Goal: Task Accomplishment & Management: Use online tool/utility

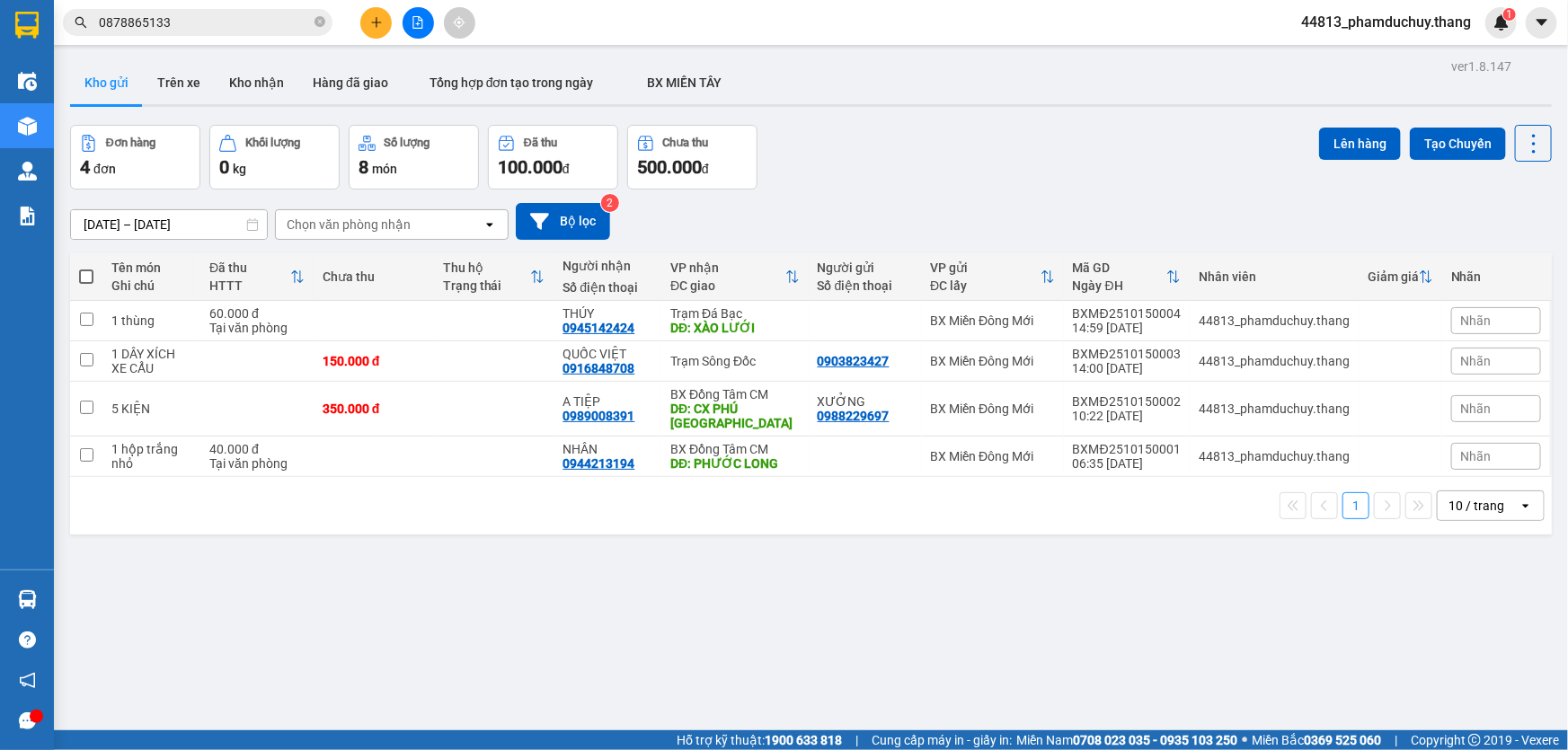
click at [84, 272] on span at bounding box center [86, 277] width 15 height 15
click at [86, 268] on input "checkbox" at bounding box center [86, 268] width 0 height 0
checkbox input "true"
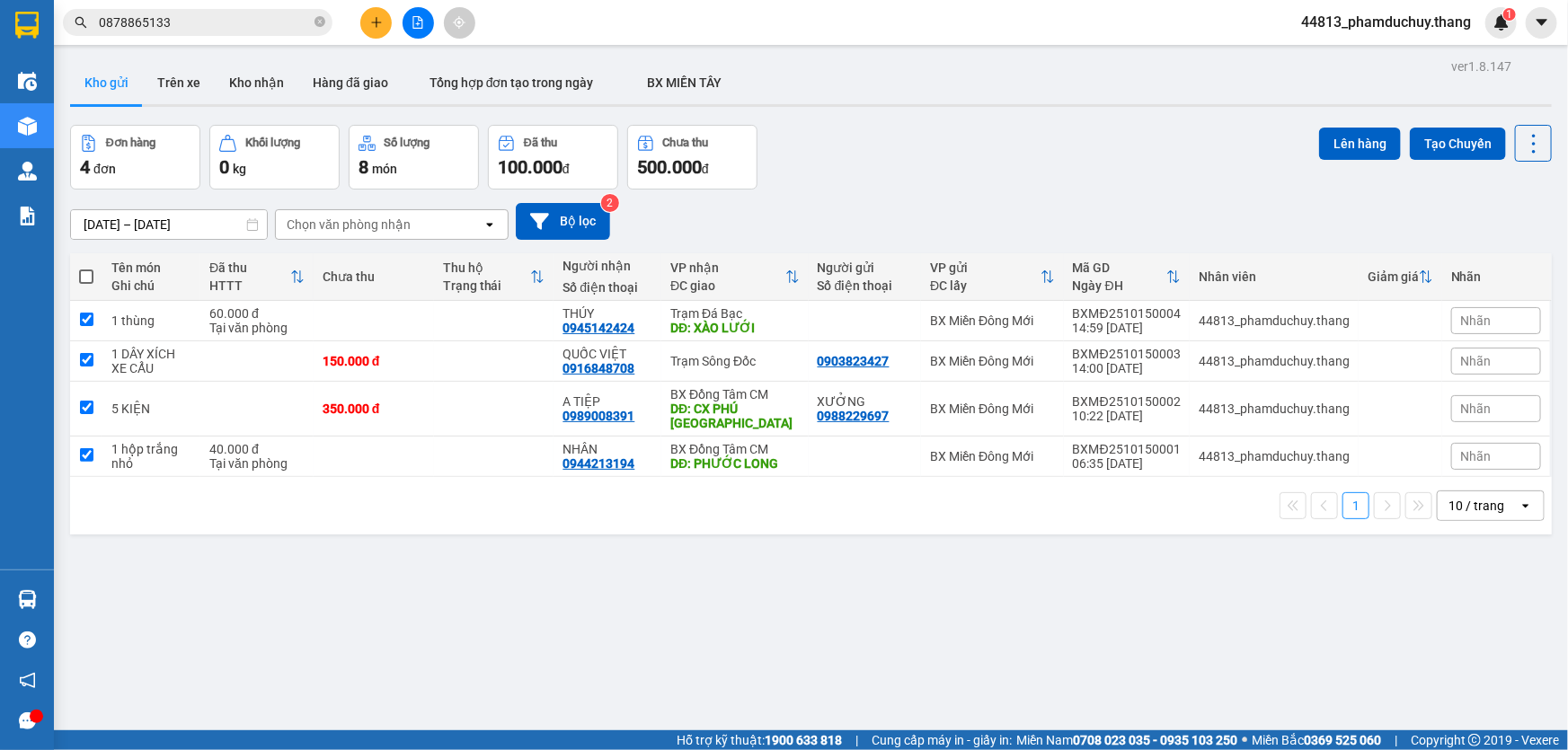
checkbox input "true"
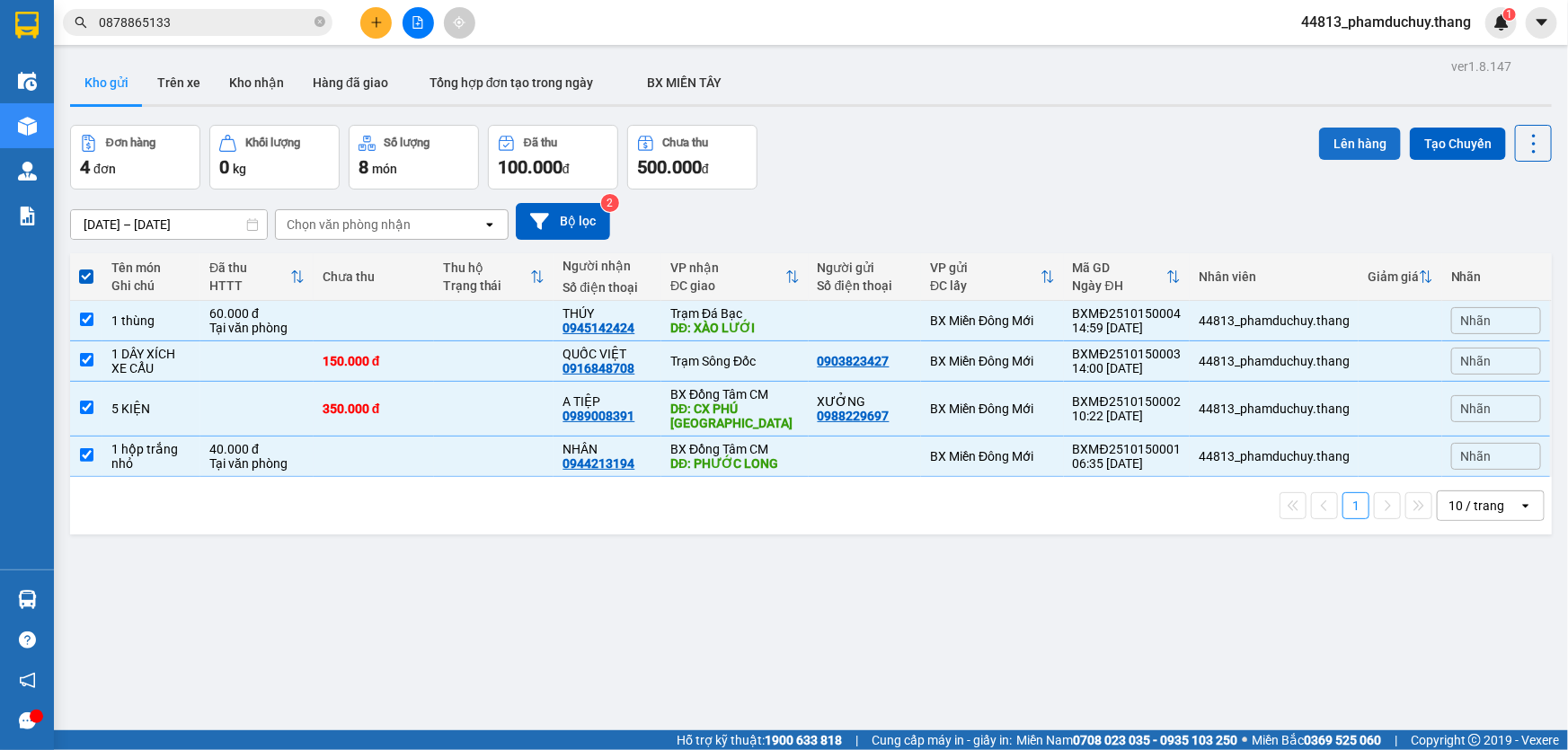
click at [1349, 144] on button "Lên hàng" at bounding box center [1360, 143] width 81 height 32
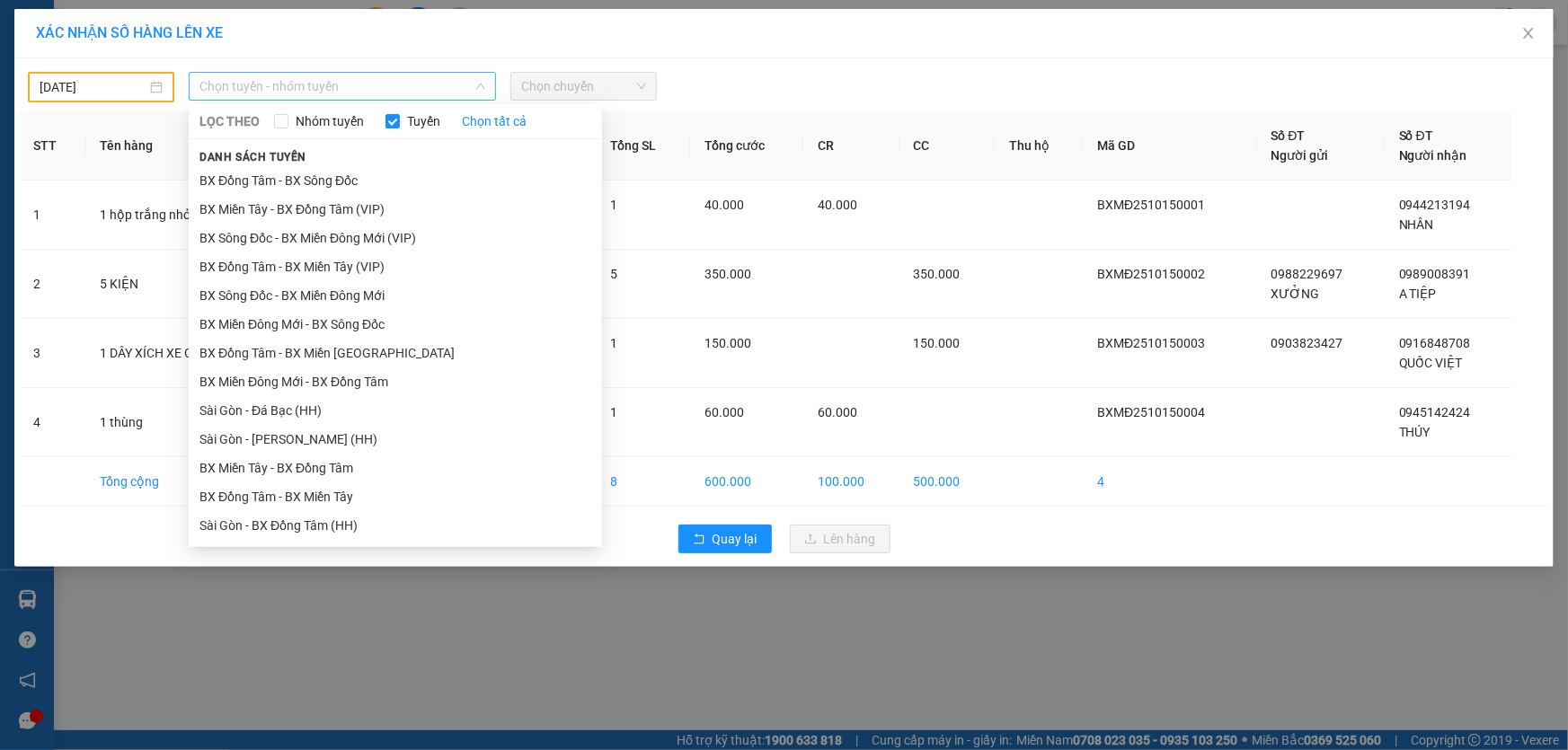
click at [249, 90] on span "Chọn tuyến - nhóm tuyến" at bounding box center [342, 86] width 286 height 27
click at [269, 328] on li "BX Miền Đông Mới - BX Sông Đốc" at bounding box center [395, 324] width 414 height 29
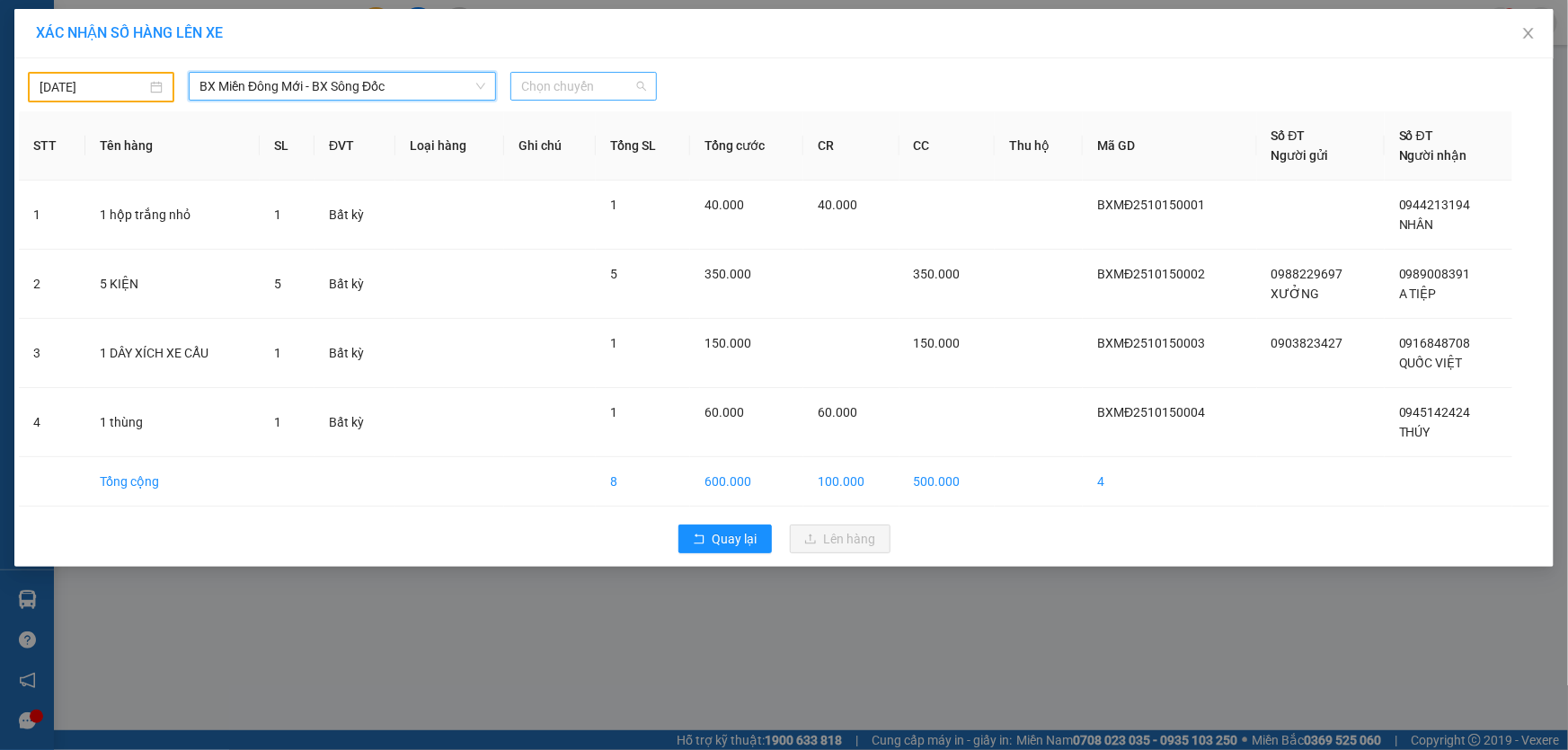
click at [621, 88] on span "Chọn chuyến" at bounding box center [584, 86] width 125 height 27
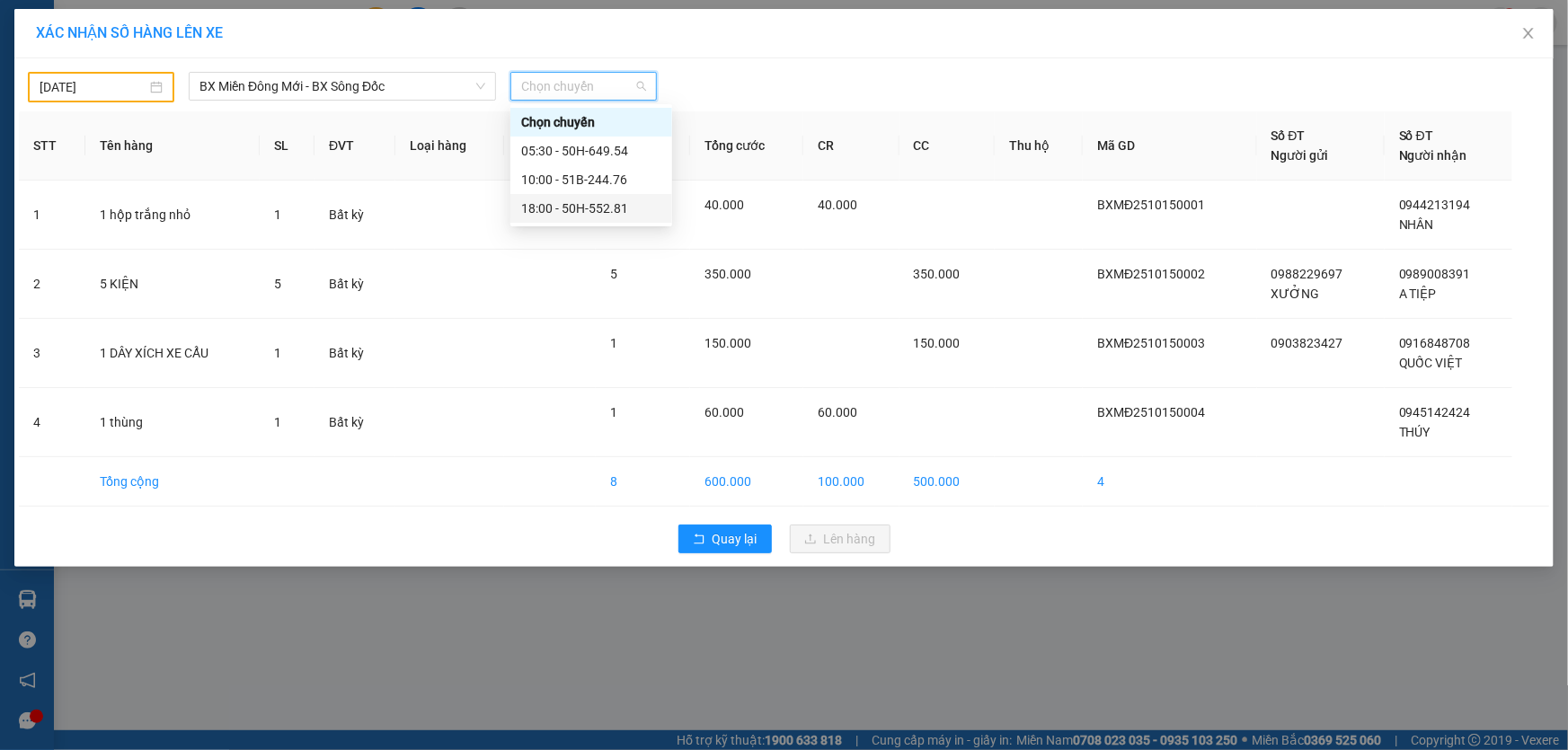
click at [559, 203] on div "18:00 - 50H-552.81" at bounding box center [592, 208] width 141 height 19
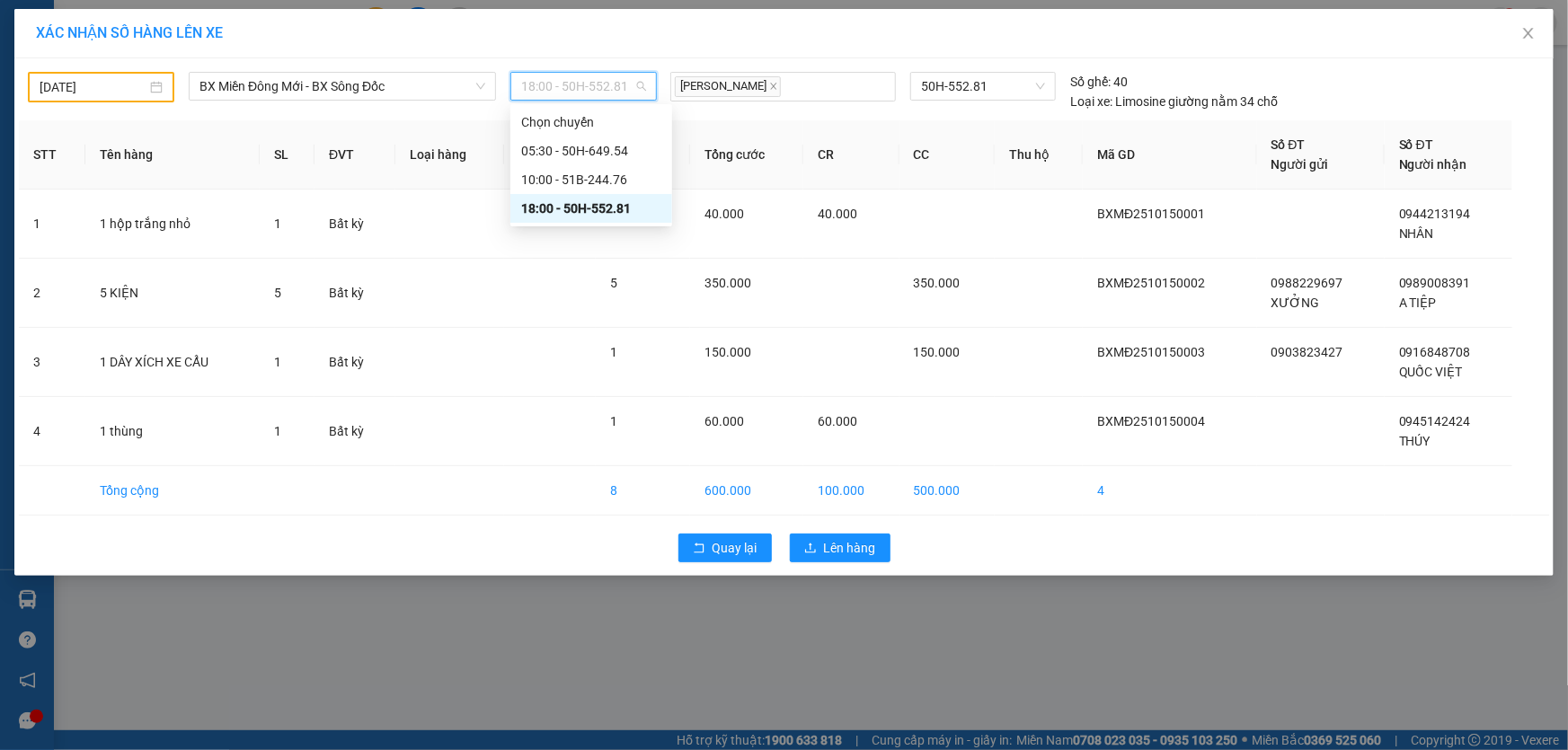
click at [595, 92] on span "18:00 - 50H-552.81" at bounding box center [584, 86] width 125 height 27
click at [582, 202] on div "18:00 - 50H-552.81" at bounding box center [592, 208] width 141 height 19
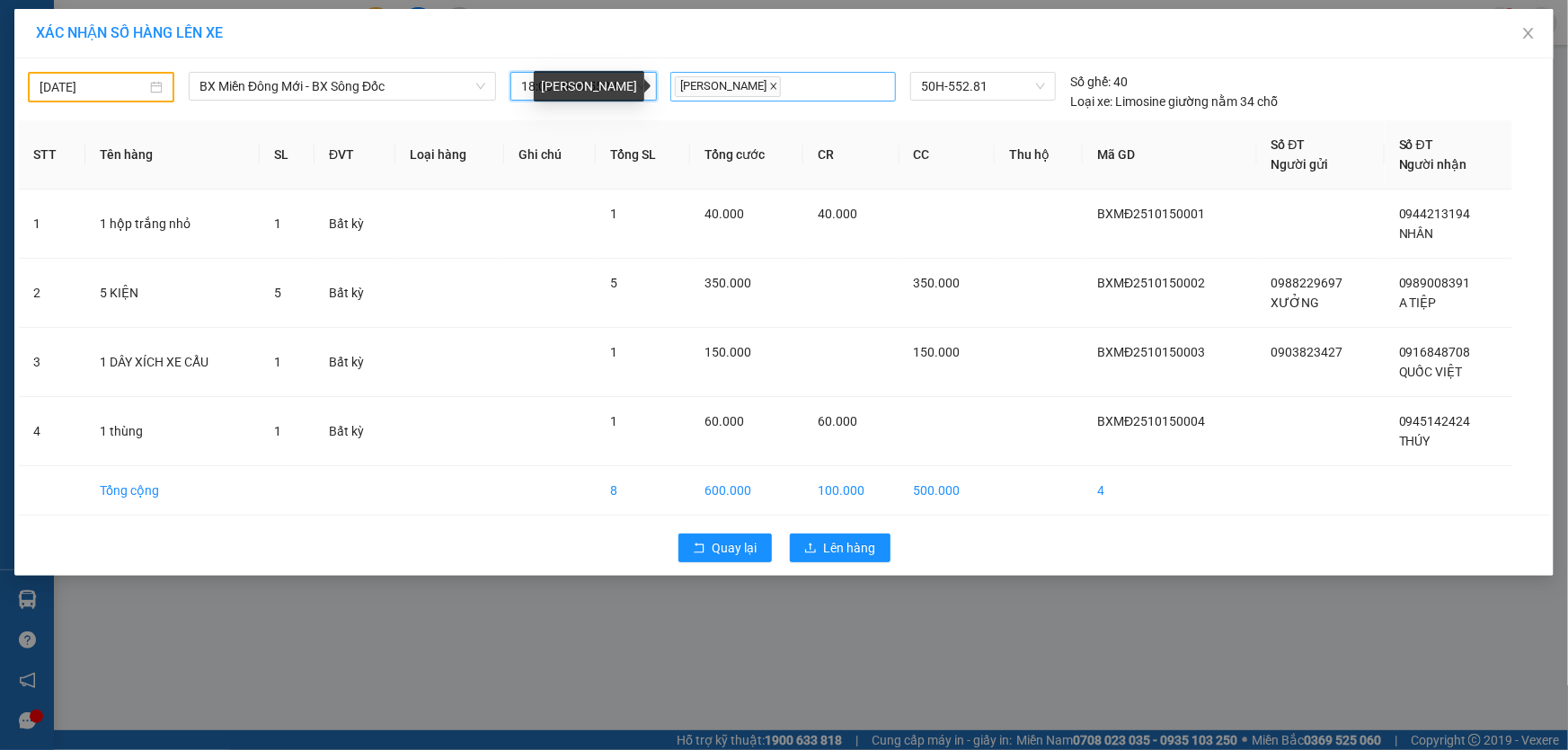
click at [778, 87] on icon "close" at bounding box center [774, 86] width 9 height 9
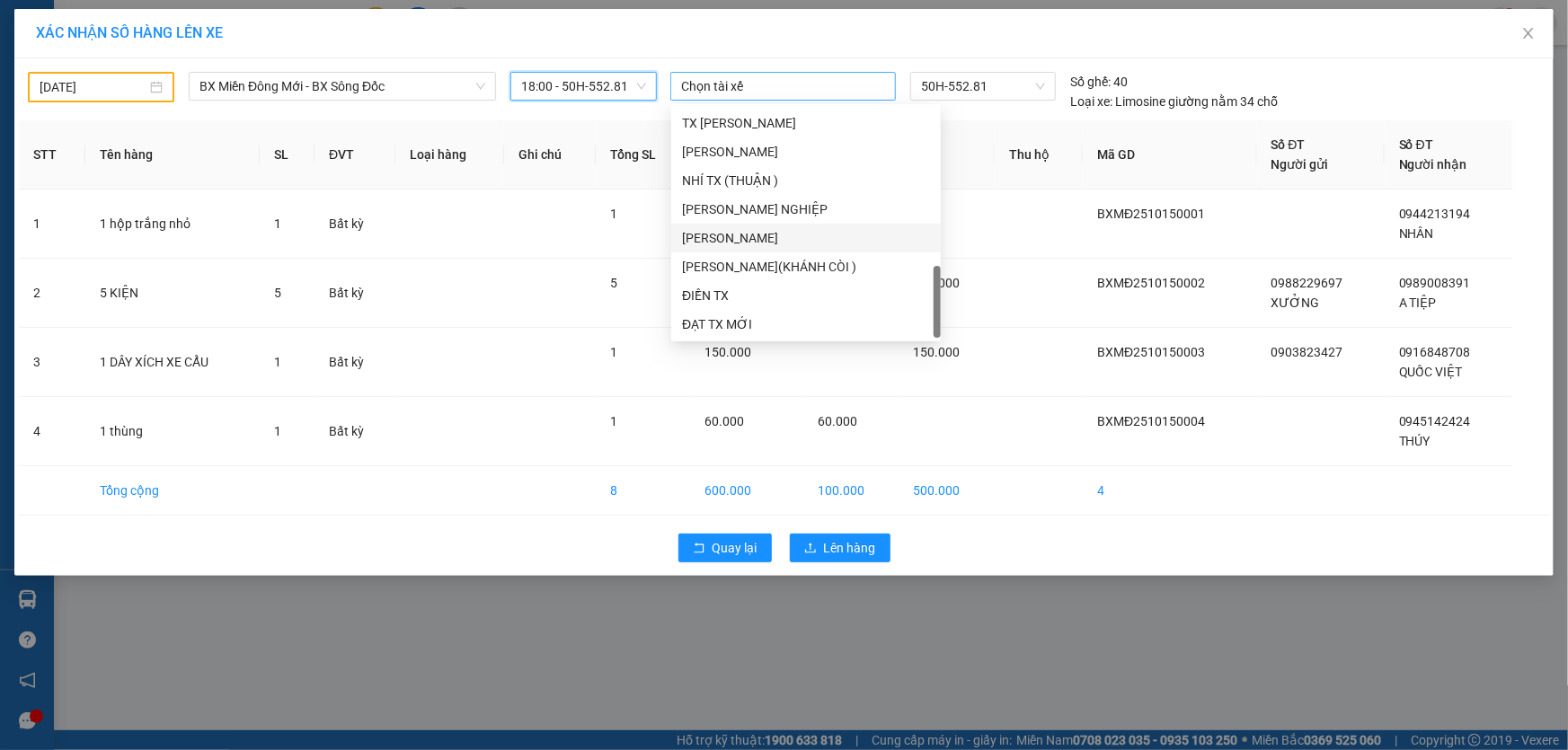
scroll to position [609, 0]
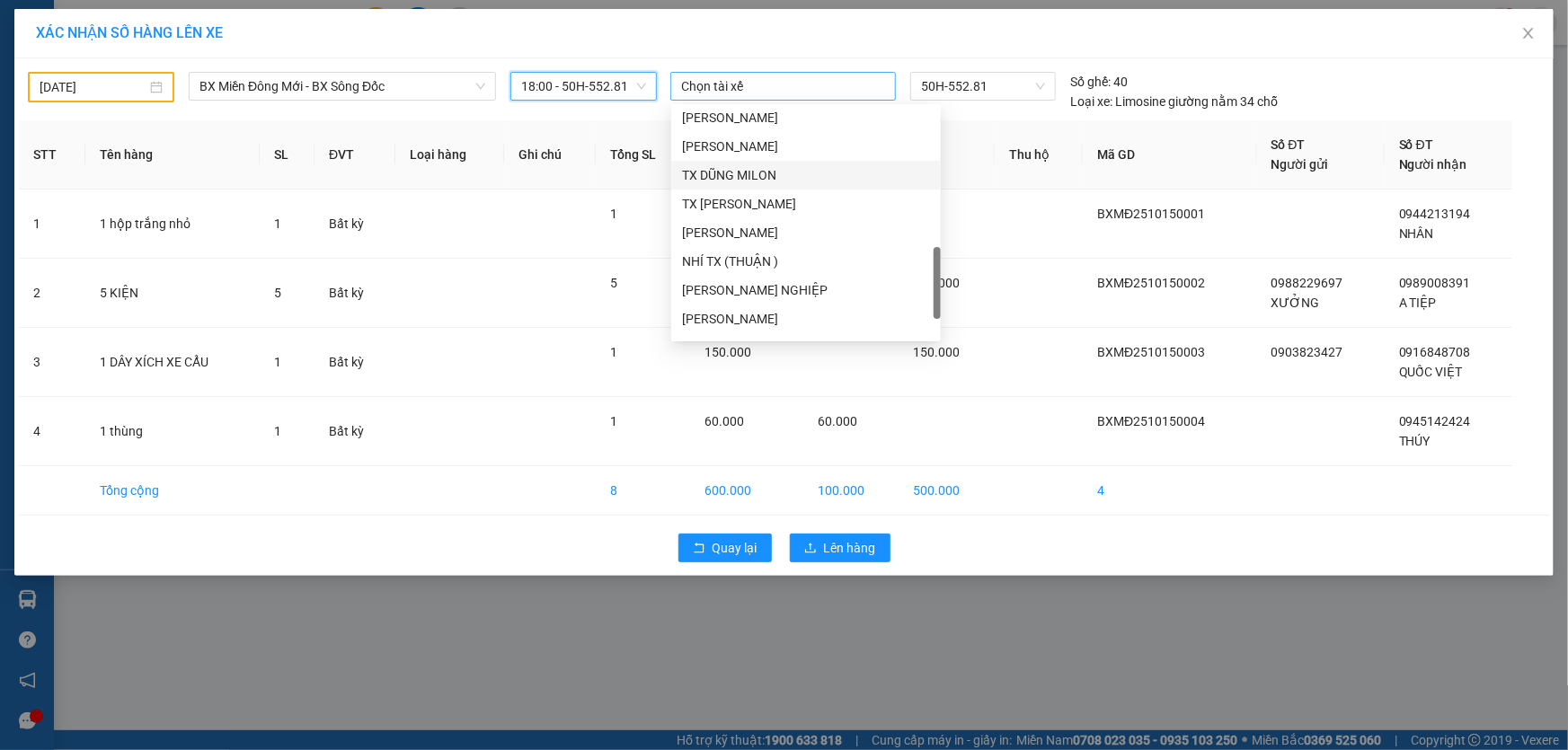
click at [754, 175] on div "TX DŨNG MILON" at bounding box center [806, 175] width 248 height 19
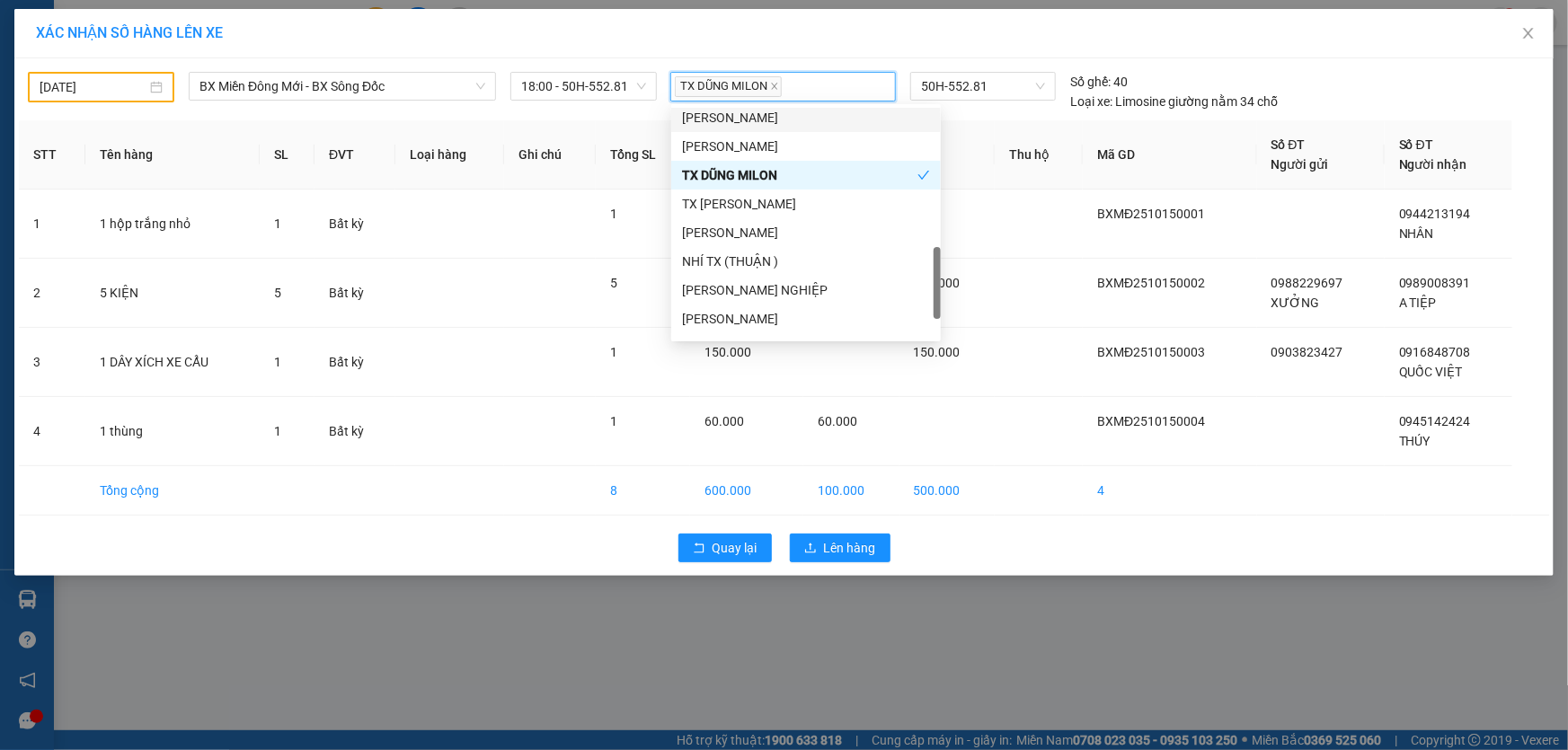
click at [1013, 107] on div "50H-552.81" at bounding box center [982, 92] width 160 height 40
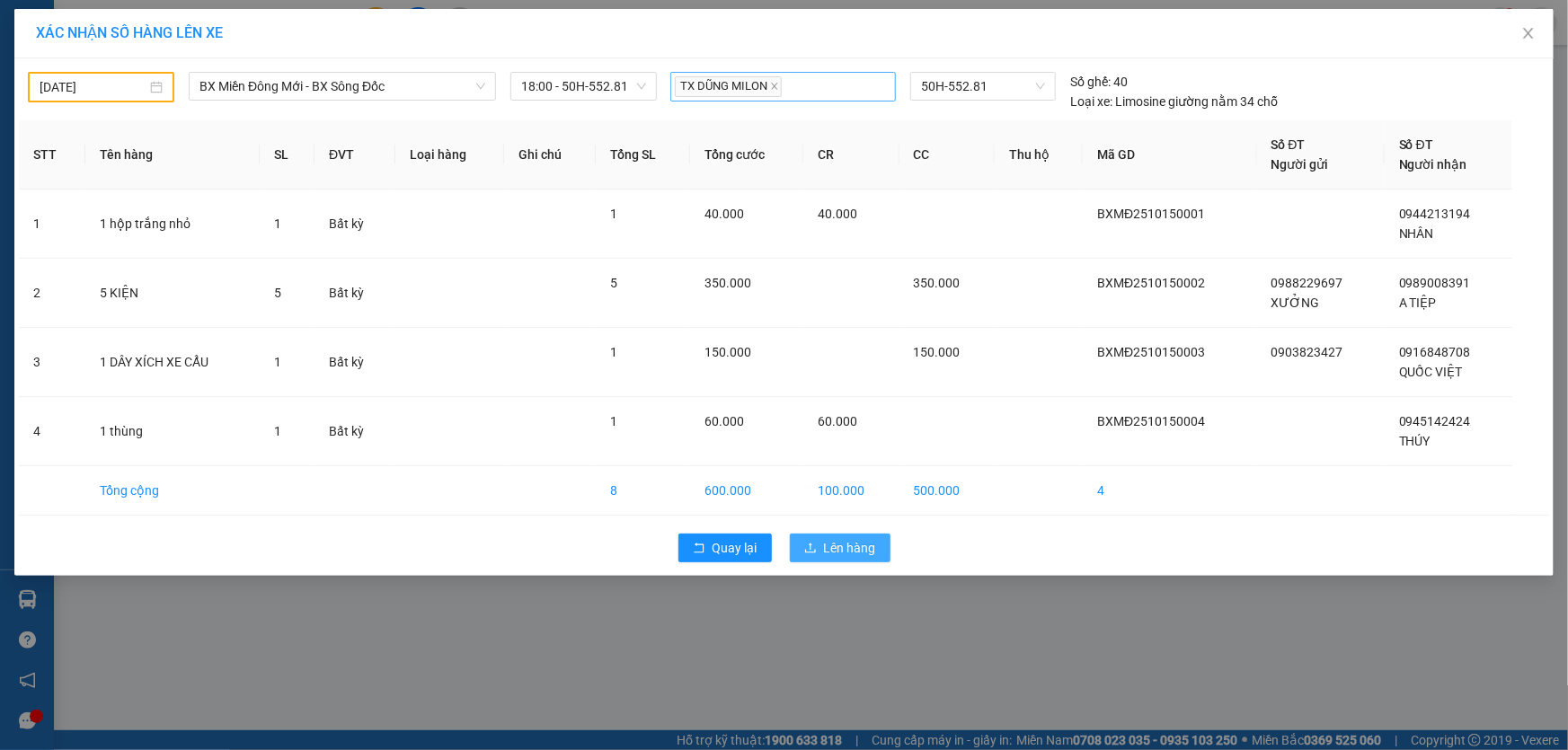
click at [837, 544] on span "Lên hàng" at bounding box center [850, 547] width 52 height 19
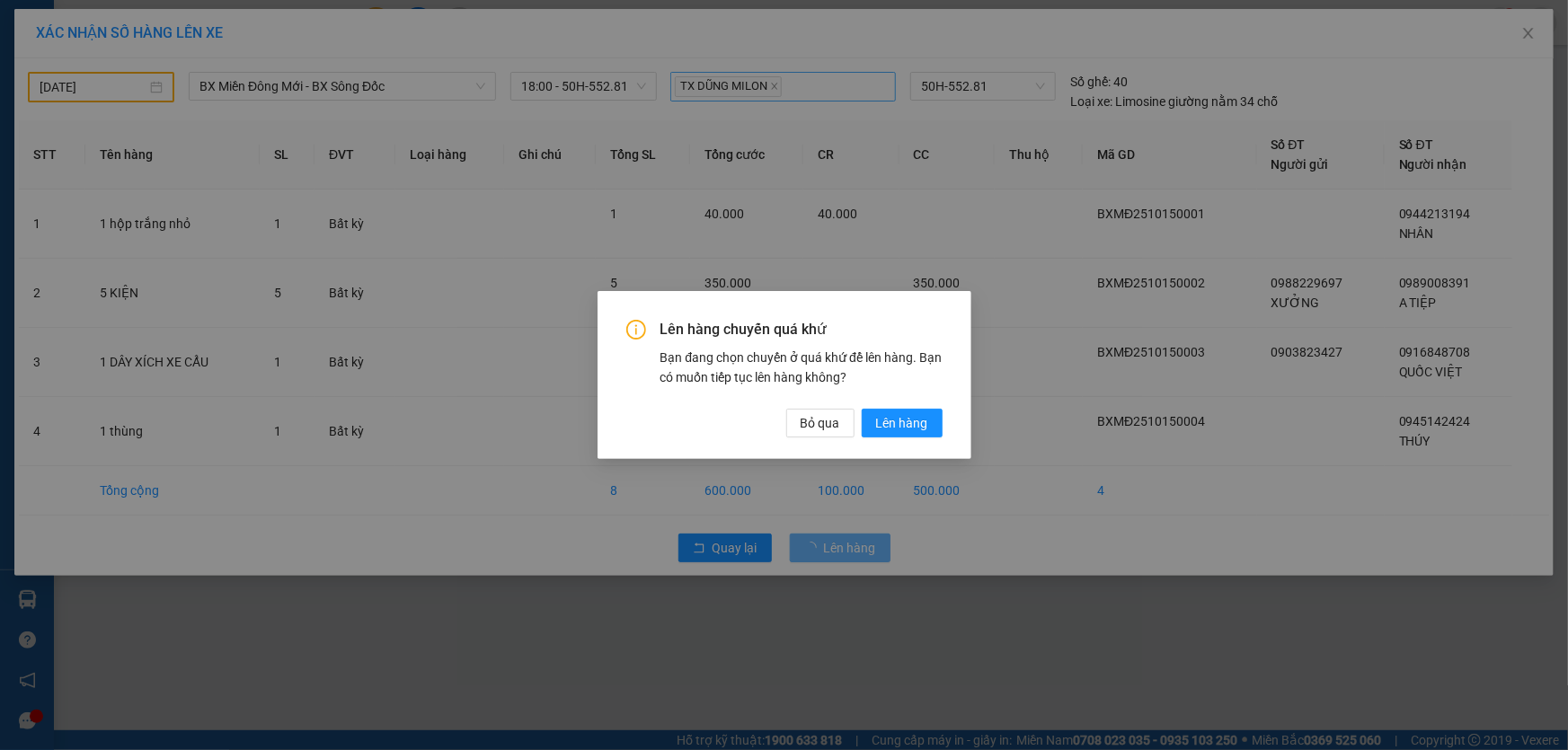
click at [150, 129] on div "Lên hàng chuyến quá khứ Bạn đang chọn chuyến ở quá khứ để lên hàng. Bạn có muốn…" at bounding box center [784, 375] width 1568 height 750
click at [808, 422] on span "Bỏ qua" at bounding box center [821, 423] width 40 height 19
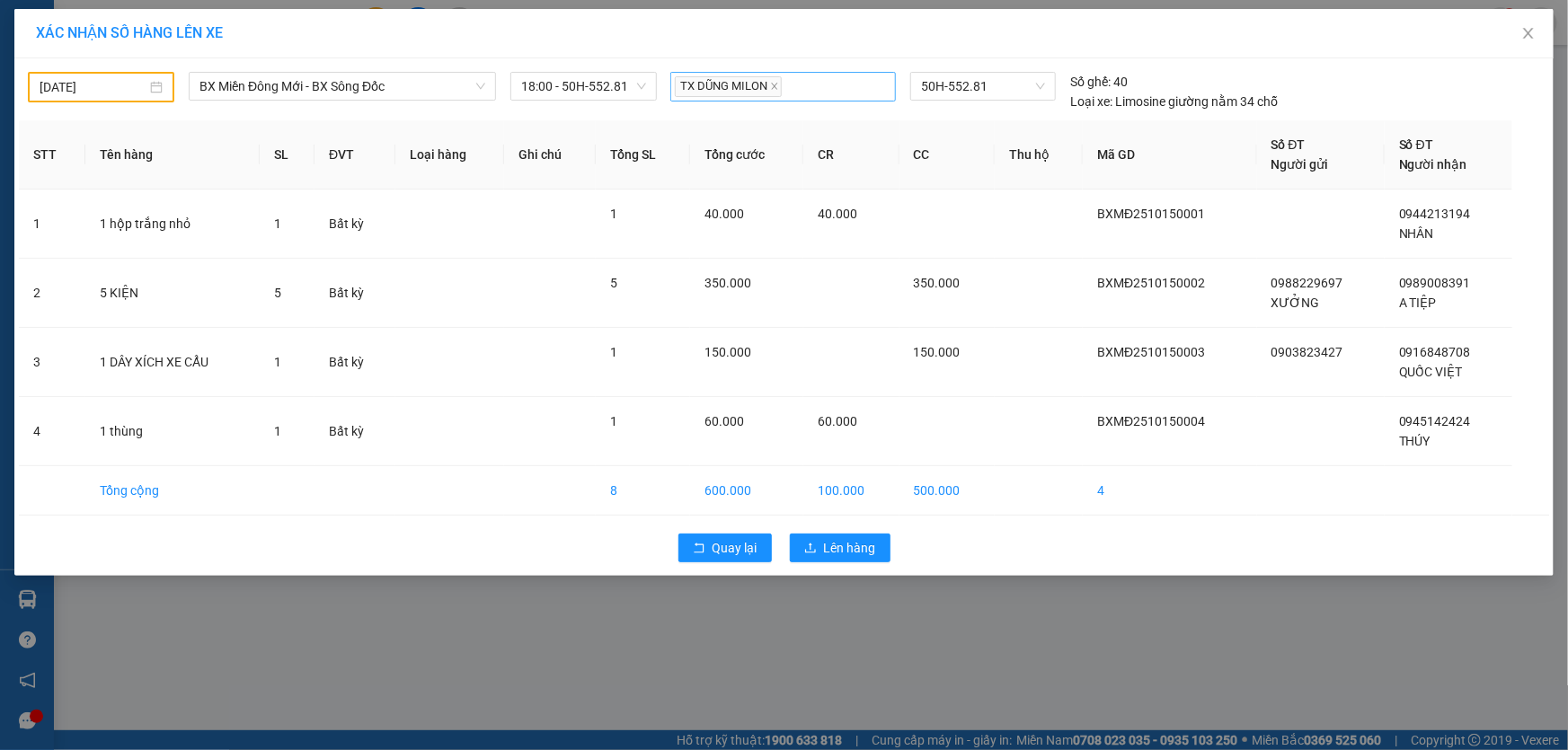
click at [154, 83] on div "[DATE]" at bounding box center [101, 87] width 123 height 19
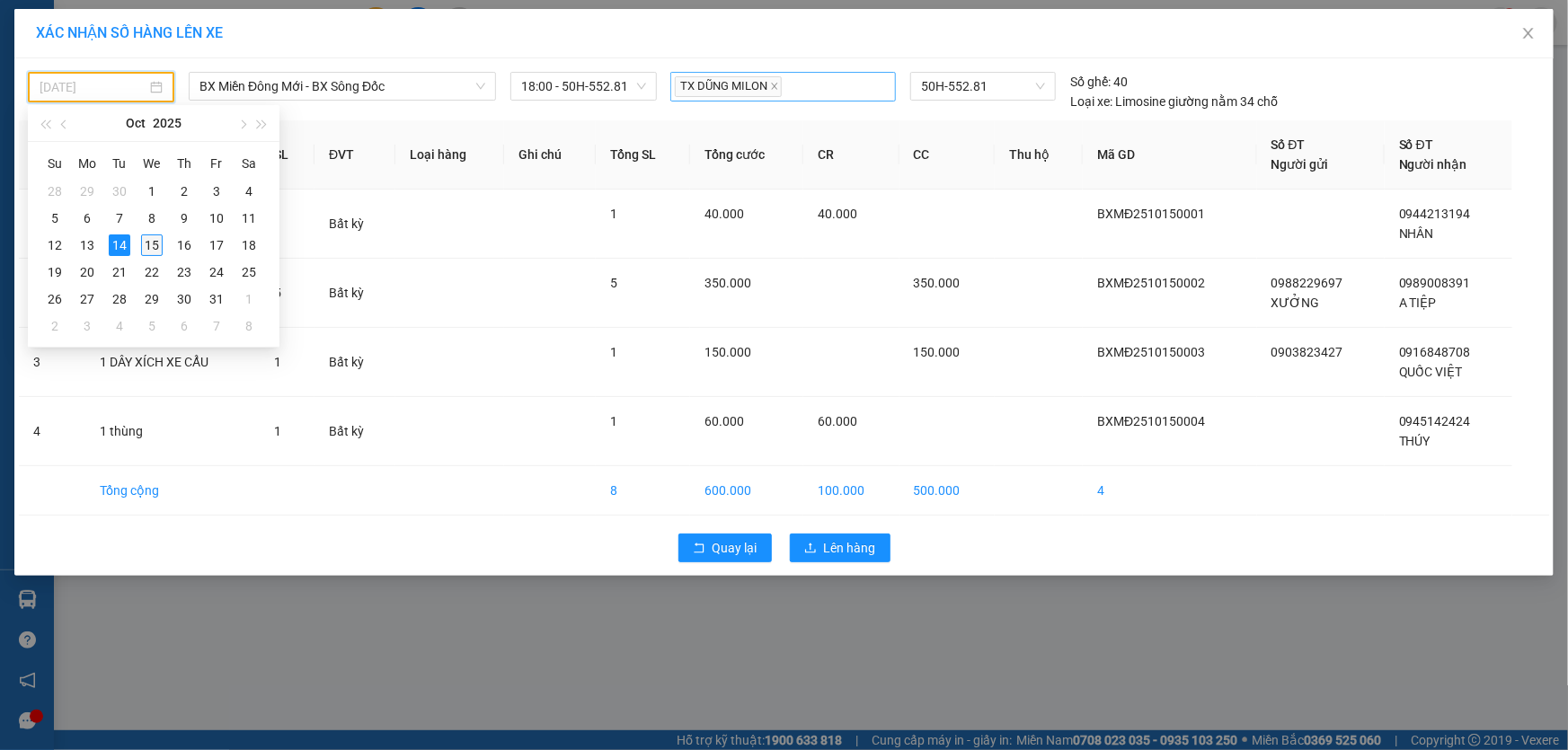
click at [147, 248] on div "15" at bounding box center [152, 245] width 21 height 21
type input "[DATE]"
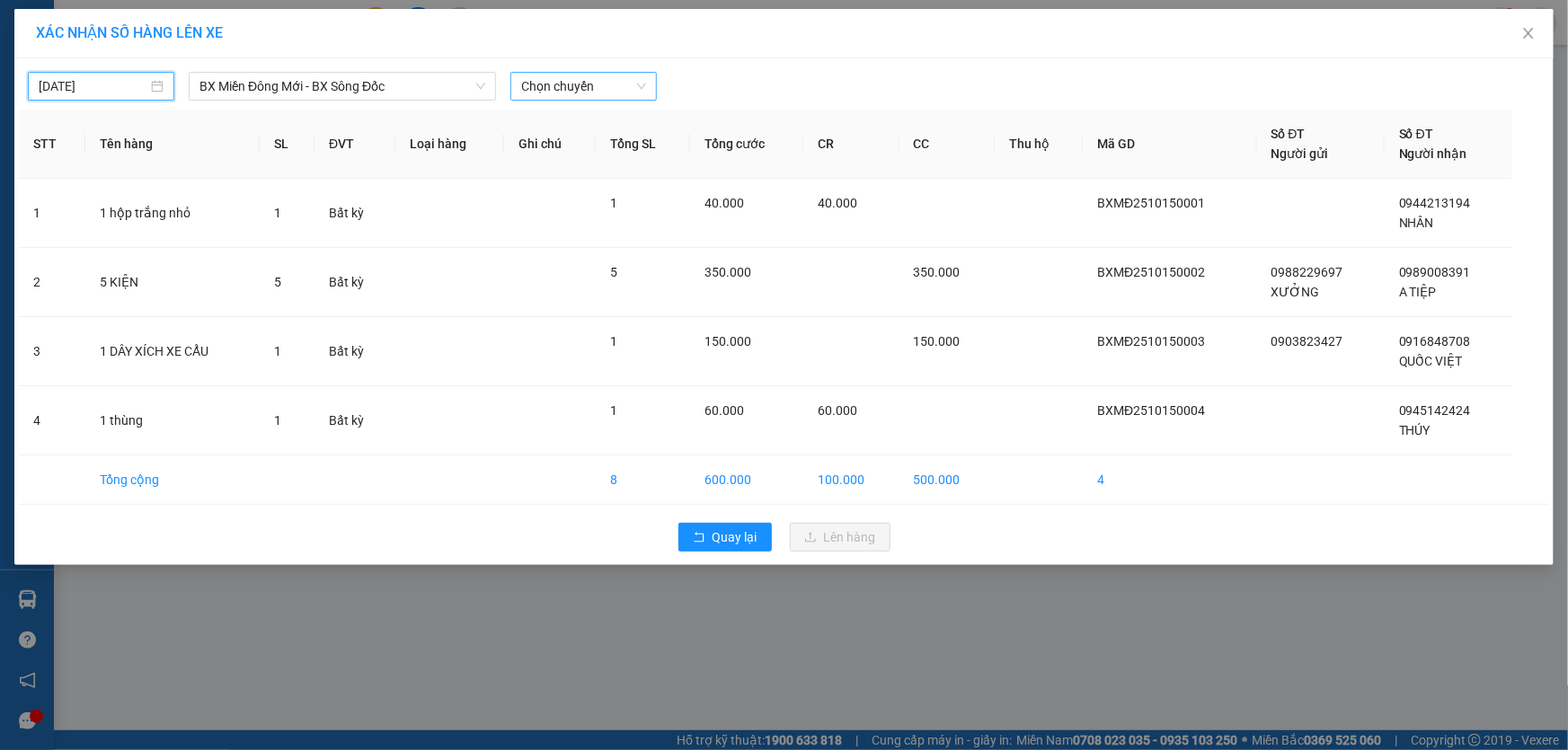
click at [565, 87] on span "Chọn chuyến" at bounding box center [584, 86] width 125 height 27
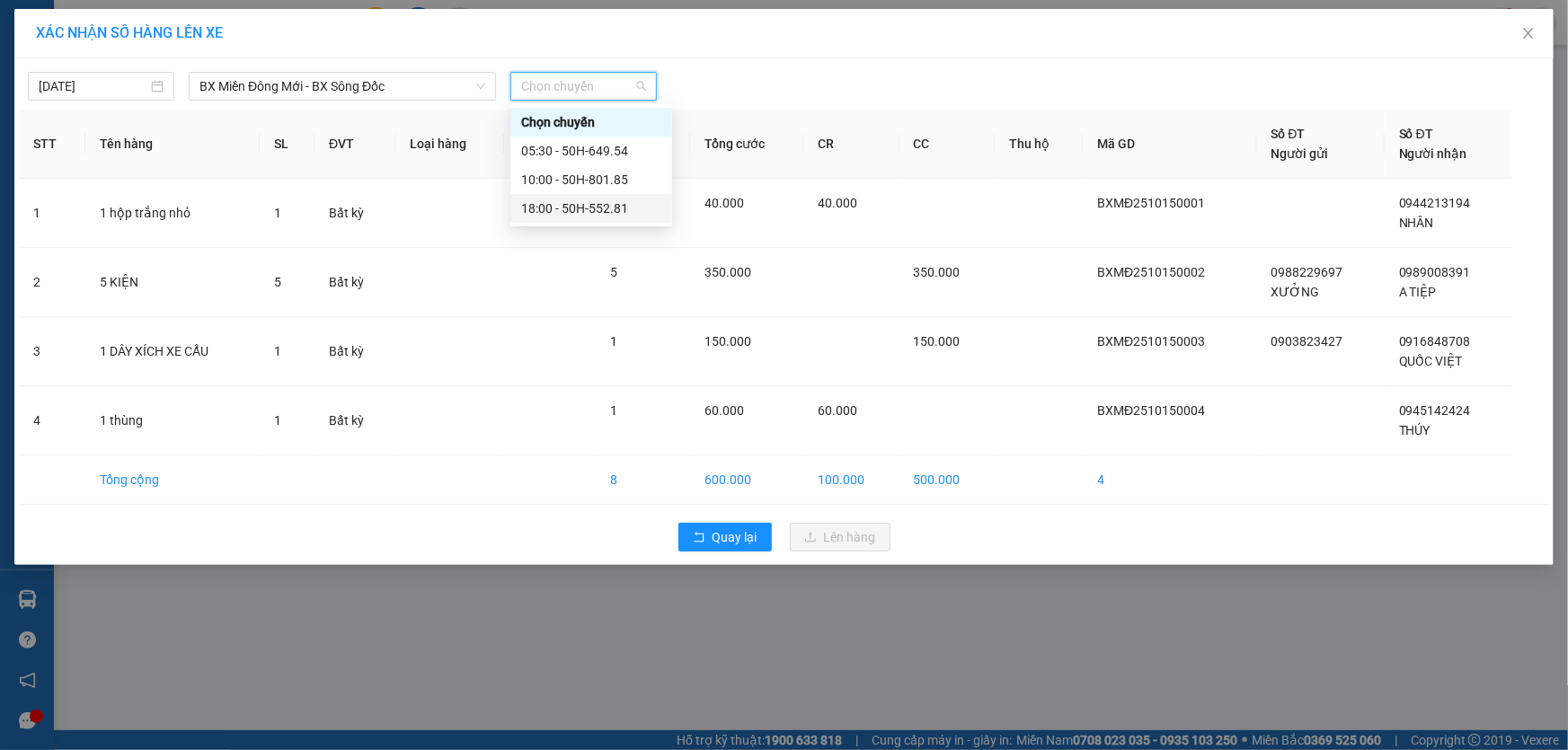
click at [586, 206] on div "18:00 - 50H-552.81" at bounding box center [592, 208] width 141 height 19
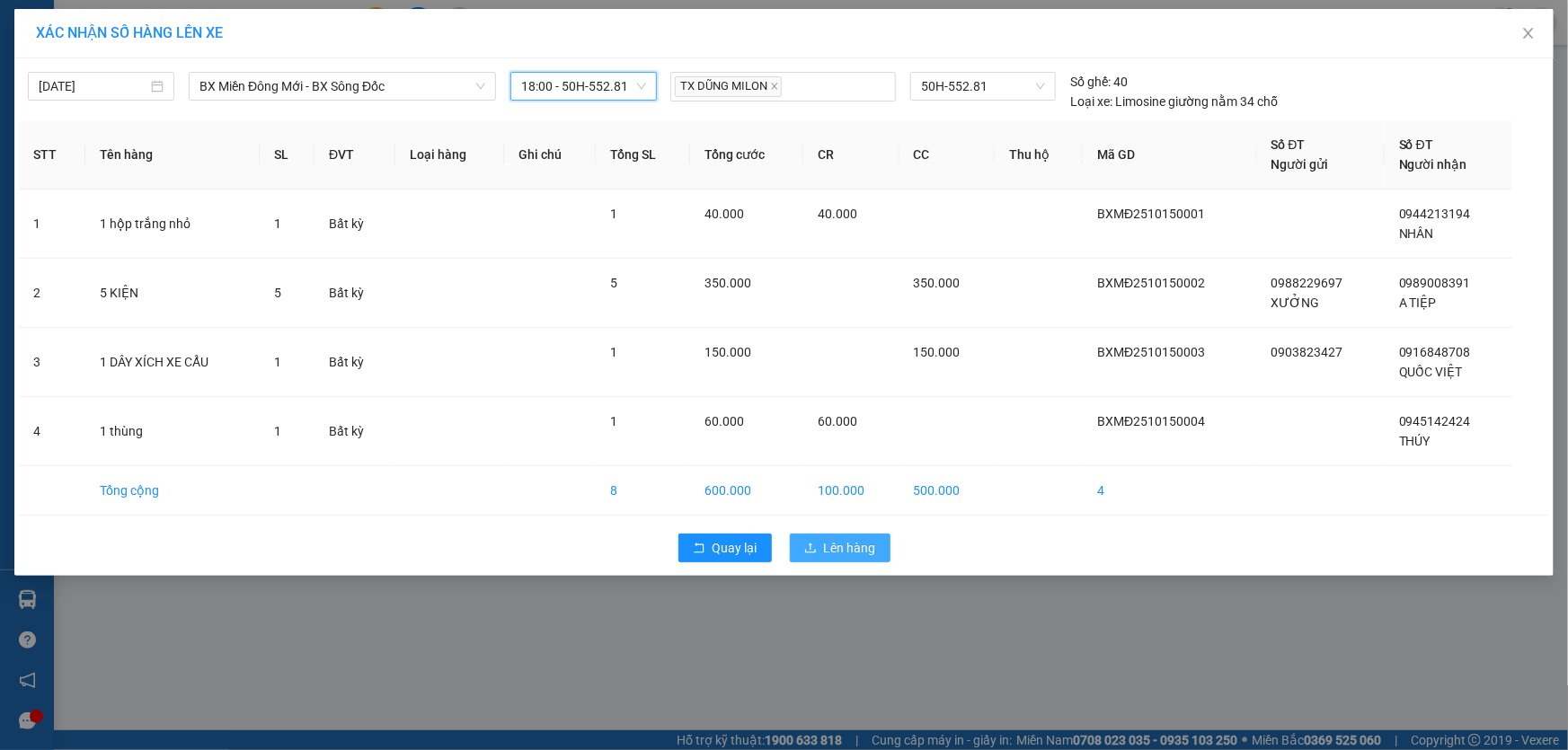
click at [835, 546] on span "Lên hàng" at bounding box center [850, 547] width 52 height 19
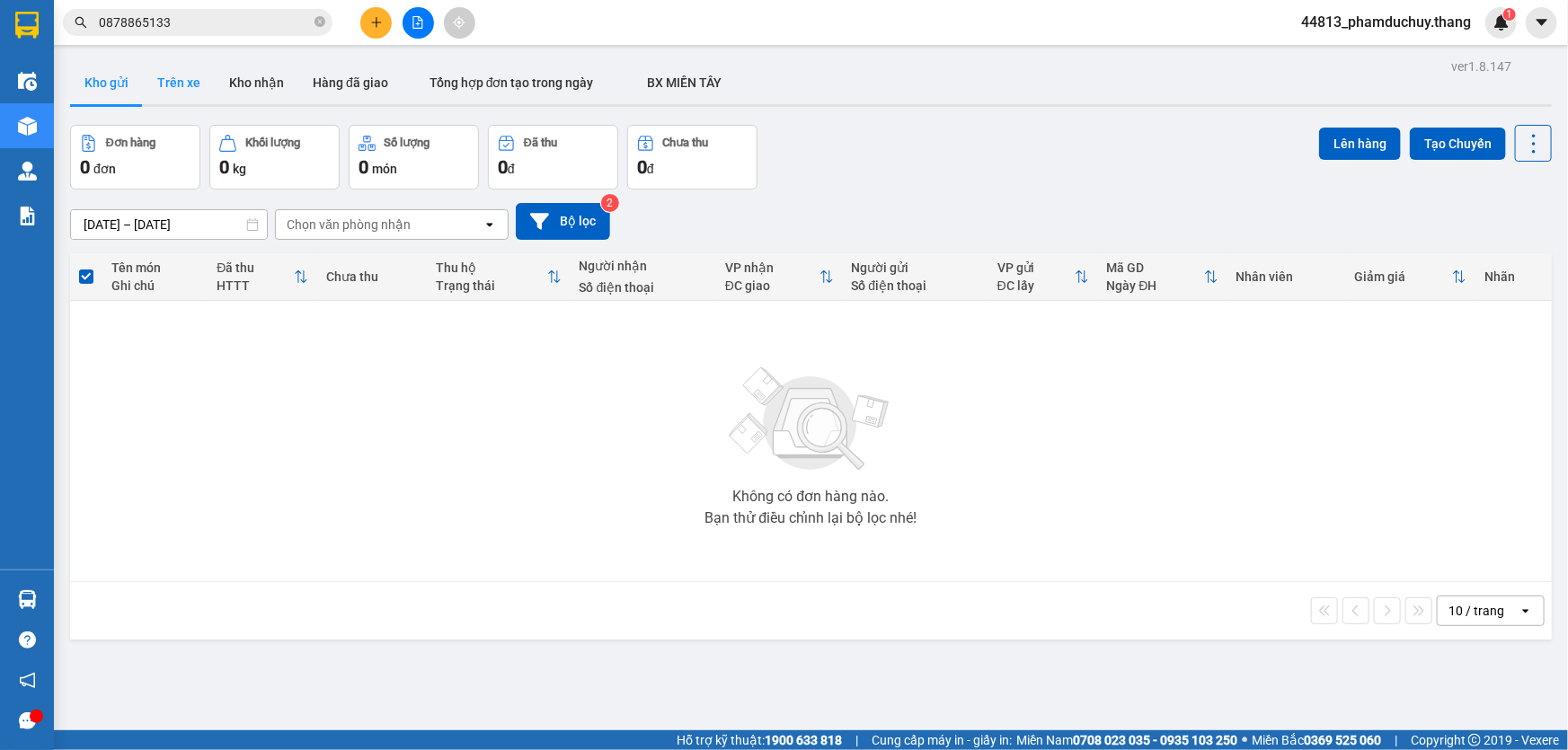
click at [183, 89] on button "Trên xe" at bounding box center [179, 82] width 72 height 43
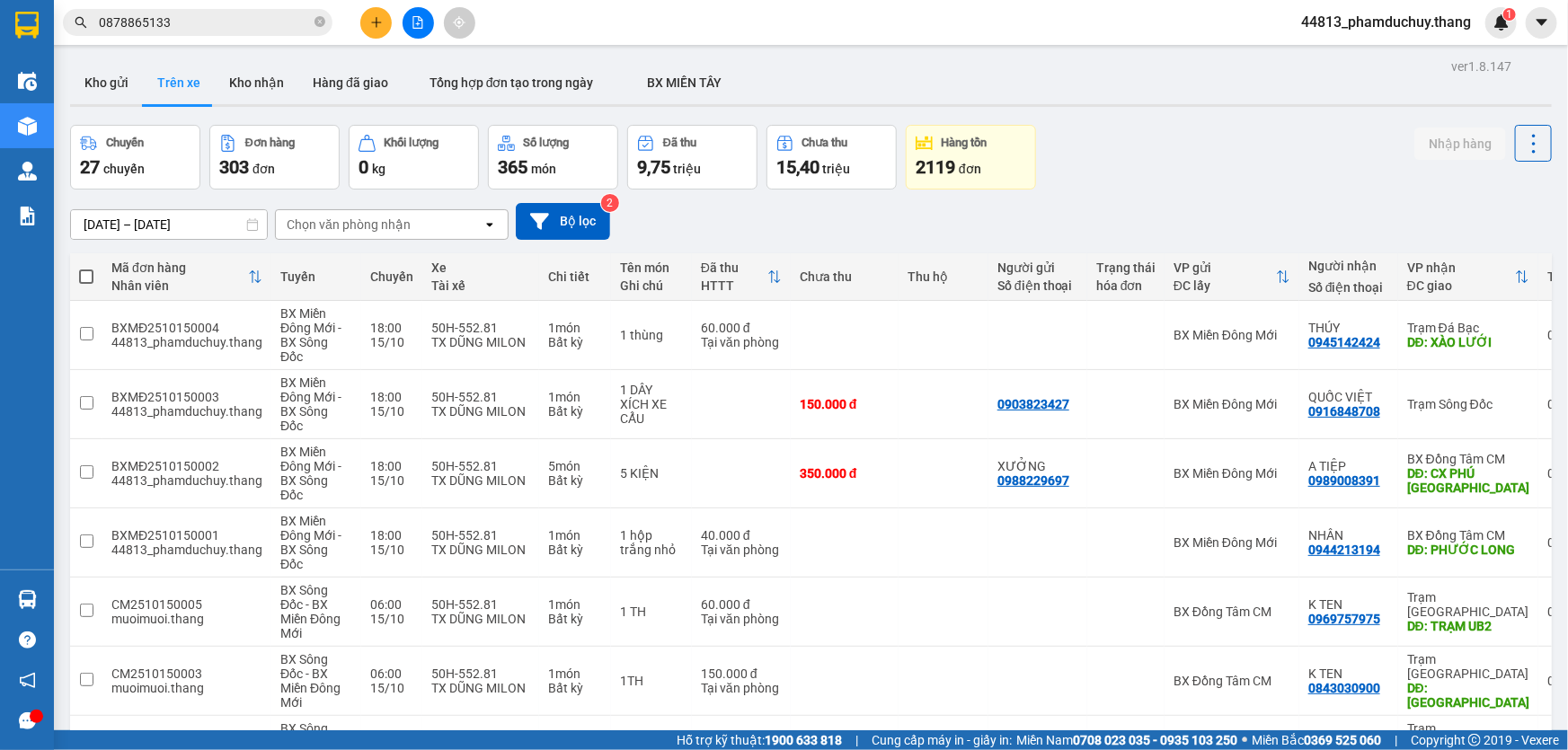
click at [148, 221] on input "[DATE] – [DATE]" at bounding box center [169, 224] width 196 height 29
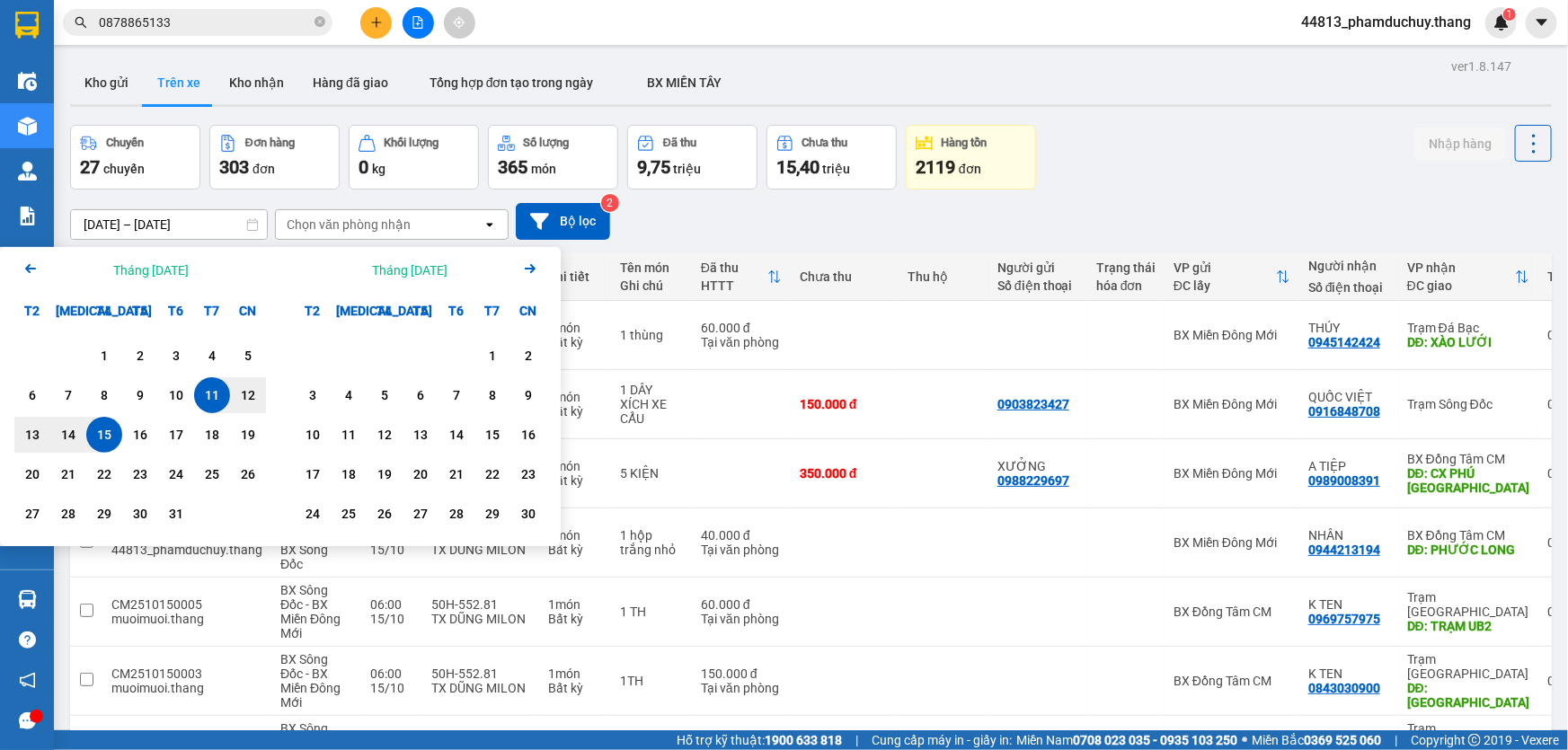
click at [107, 429] on div "15" at bounding box center [104, 435] width 25 height 21
click at [107, 428] on div "15" at bounding box center [104, 435] width 25 height 21
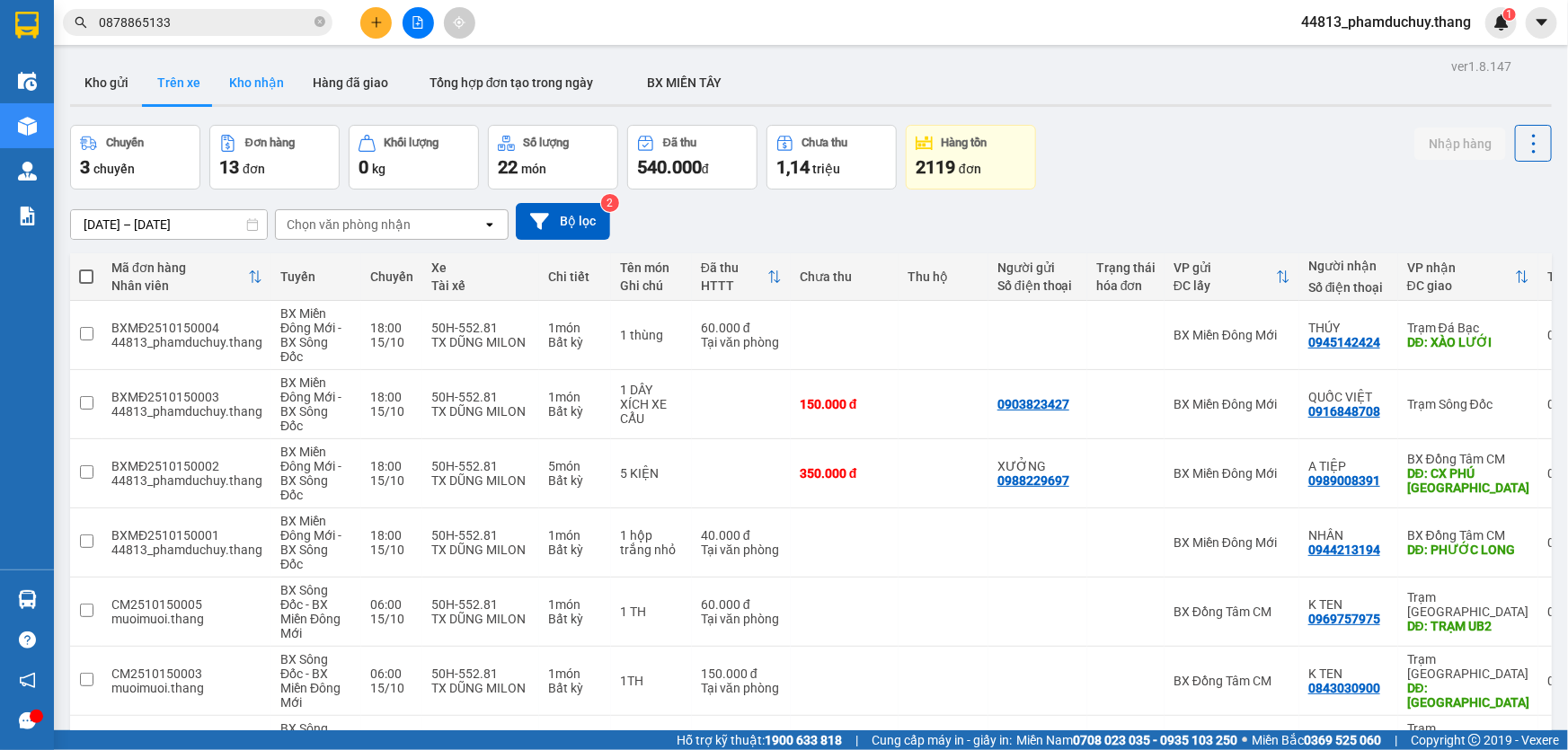
click at [237, 91] on button "Kho nhận" at bounding box center [256, 82] width 83 height 43
type input "[DATE] – [DATE]"
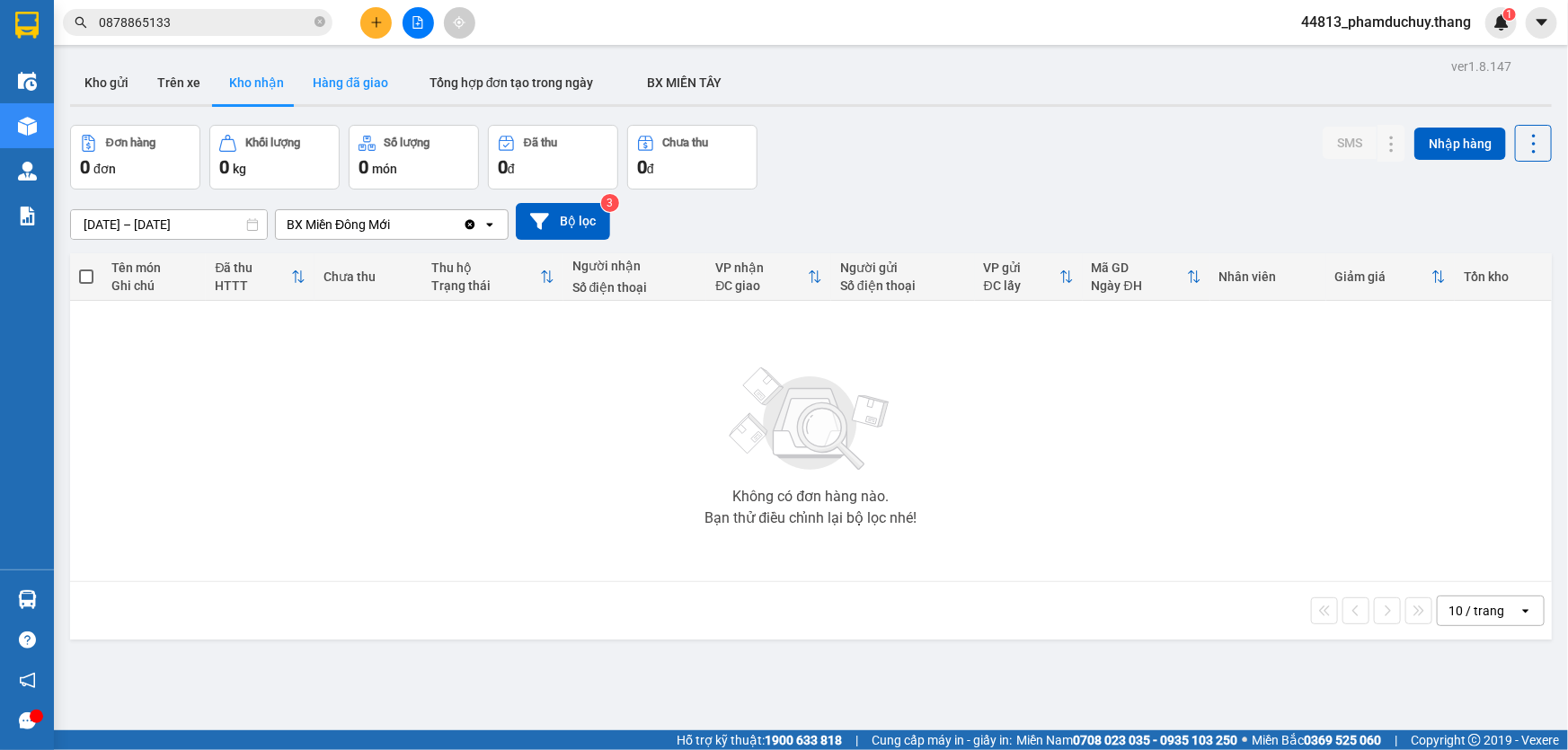
click at [332, 89] on button "Hàng đã giao" at bounding box center [351, 82] width 105 height 43
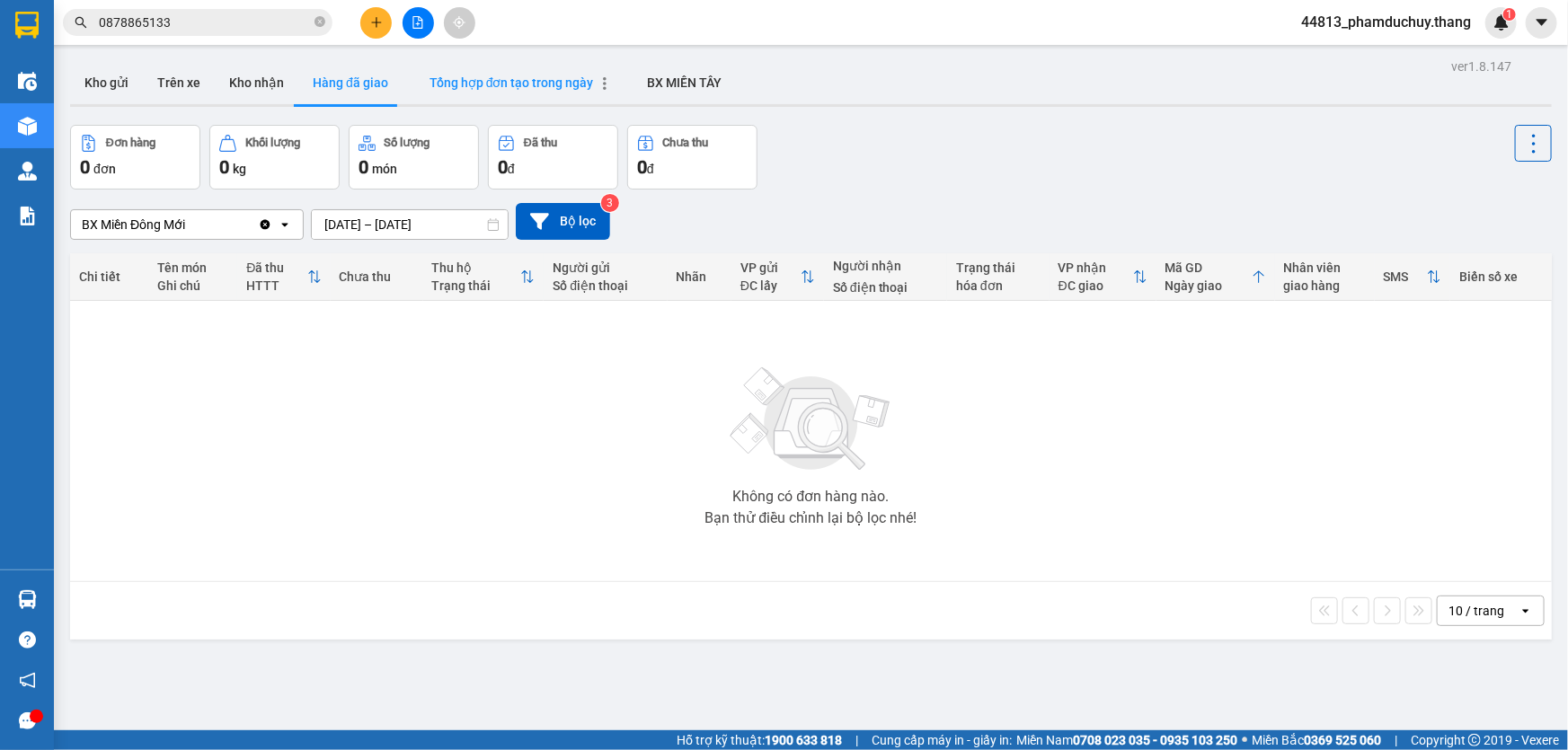
click at [520, 84] on span "Tổng hợp đơn tạo trong ngày" at bounding box center [512, 83] width 165 height 15
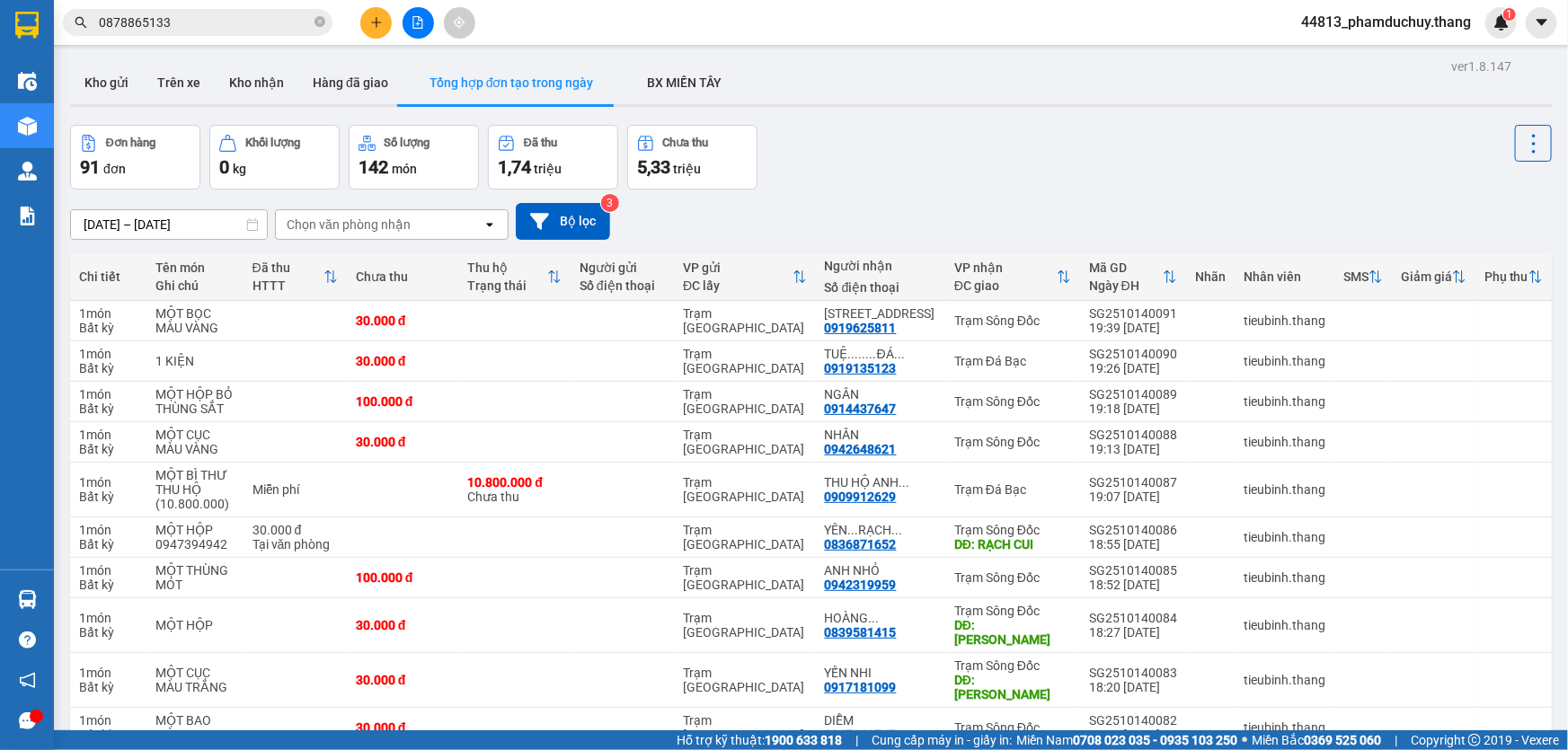
click at [217, 223] on input "[DATE] – [DATE]" at bounding box center [169, 224] width 196 height 29
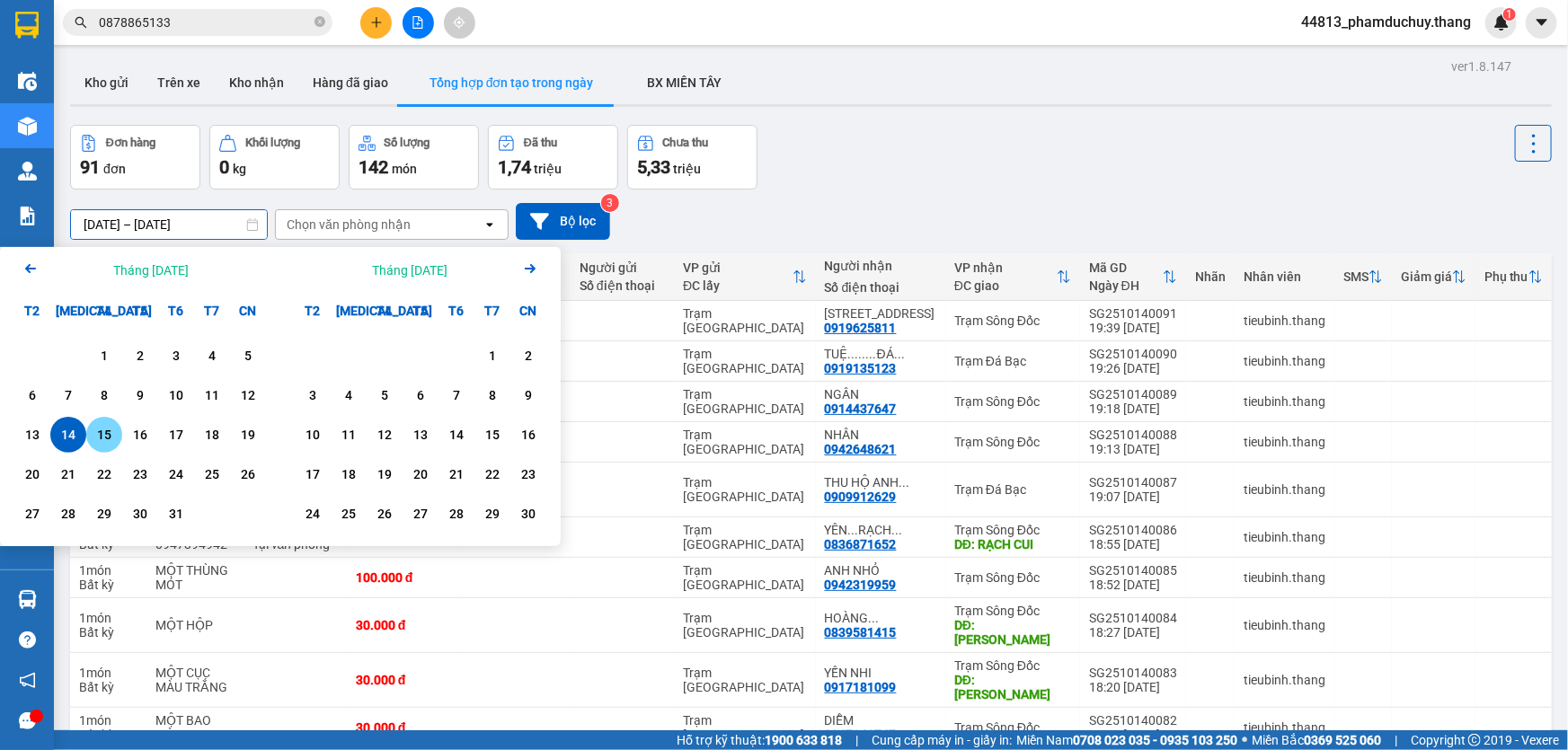
click at [102, 430] on div "15" at bounding box center [104, 435] width 25 height 21
type input "[DATE] – [DATE]"
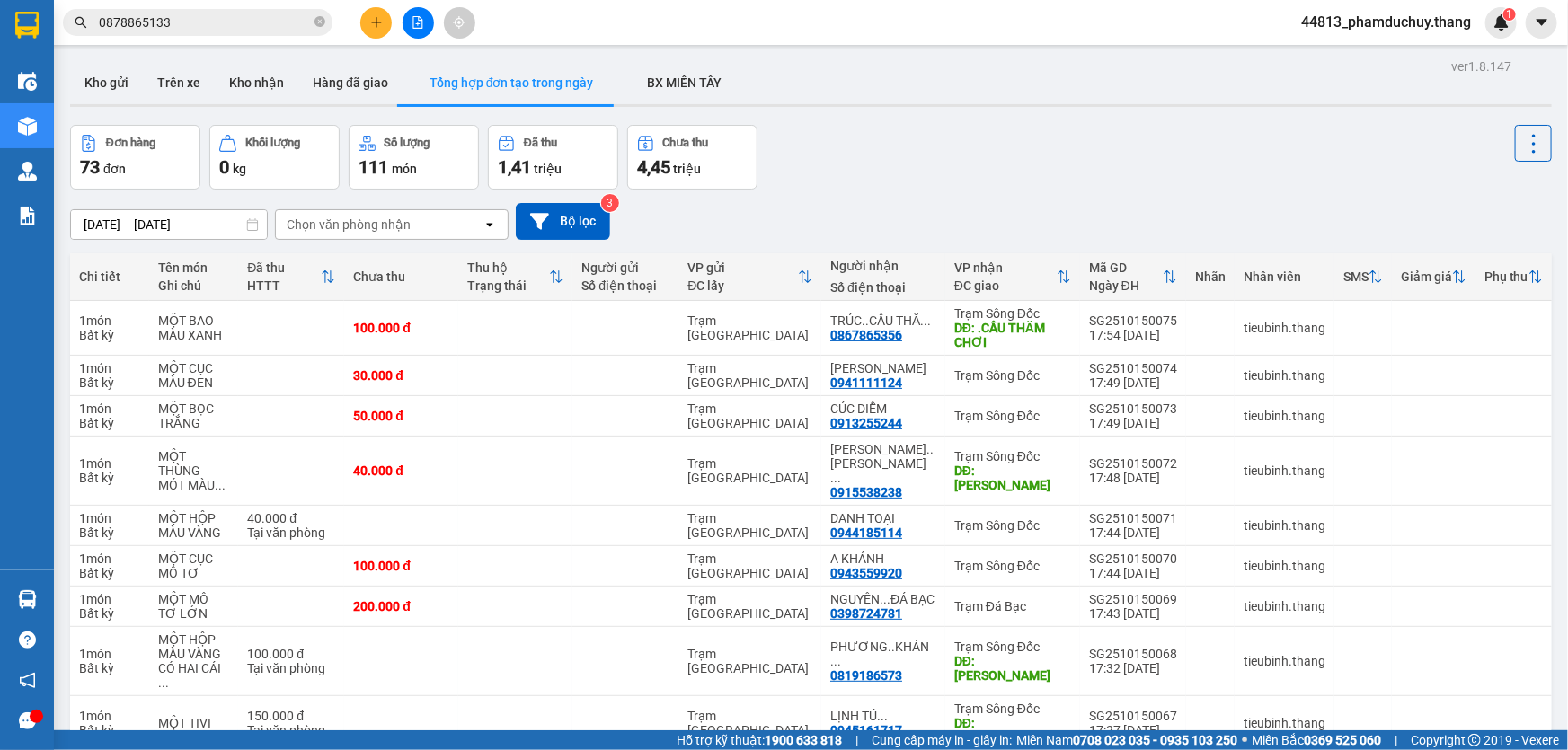
click at [875, 160] on div "Đơn hàng 73 đơn Khối lượng 0 kg Số lượng 111 món Đã thu 1,41 triệu Chưa thu 4,4…" at bounding box center [811, 157] width 1482 height 65
